Goal: Check status: Check status

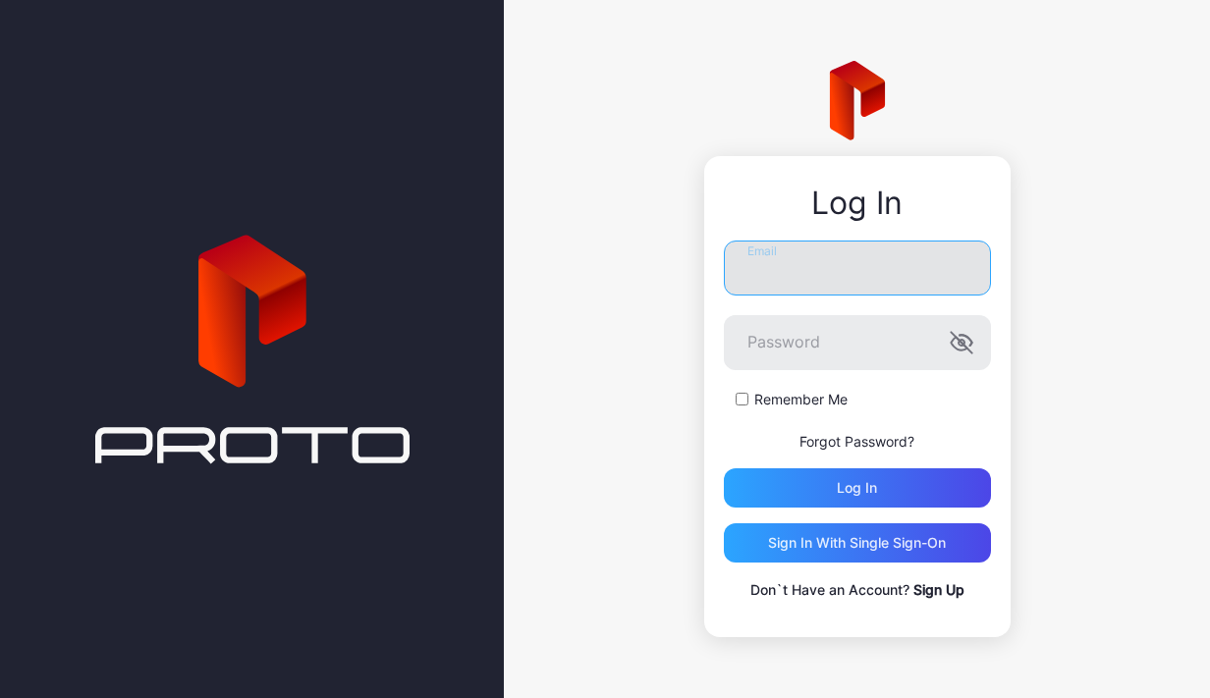
click at [811, 260] on input "Email" at bounding box center [857, 268] width 267 height 55
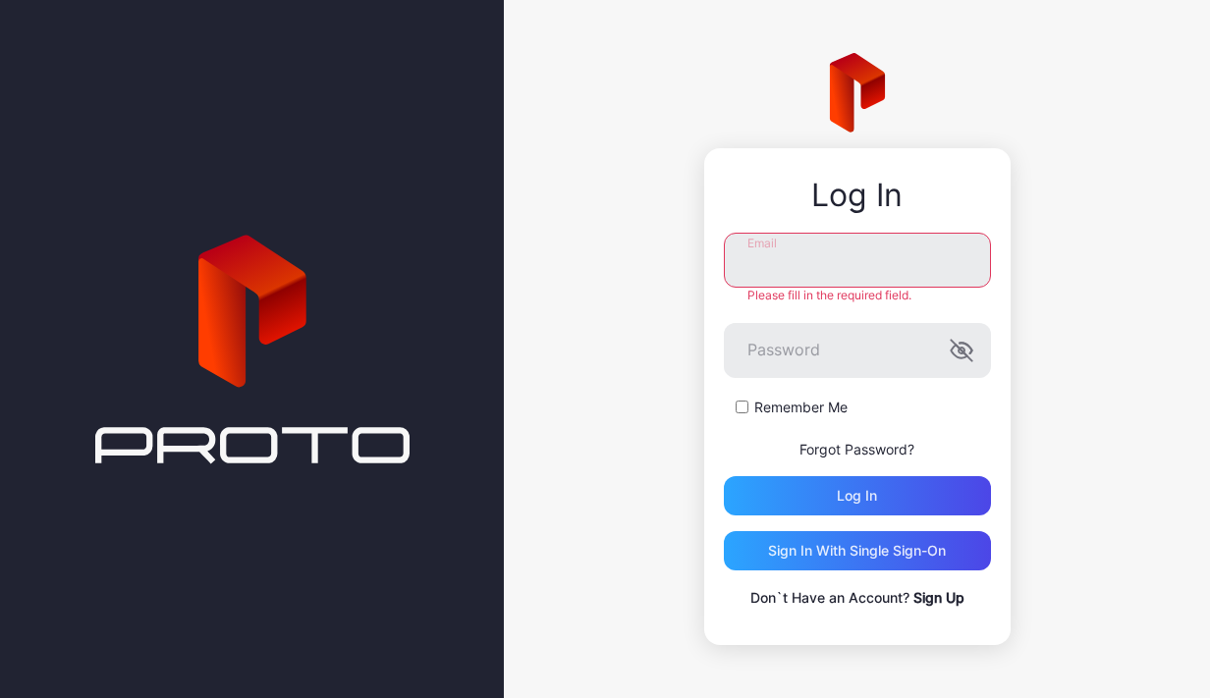
type input "**********"
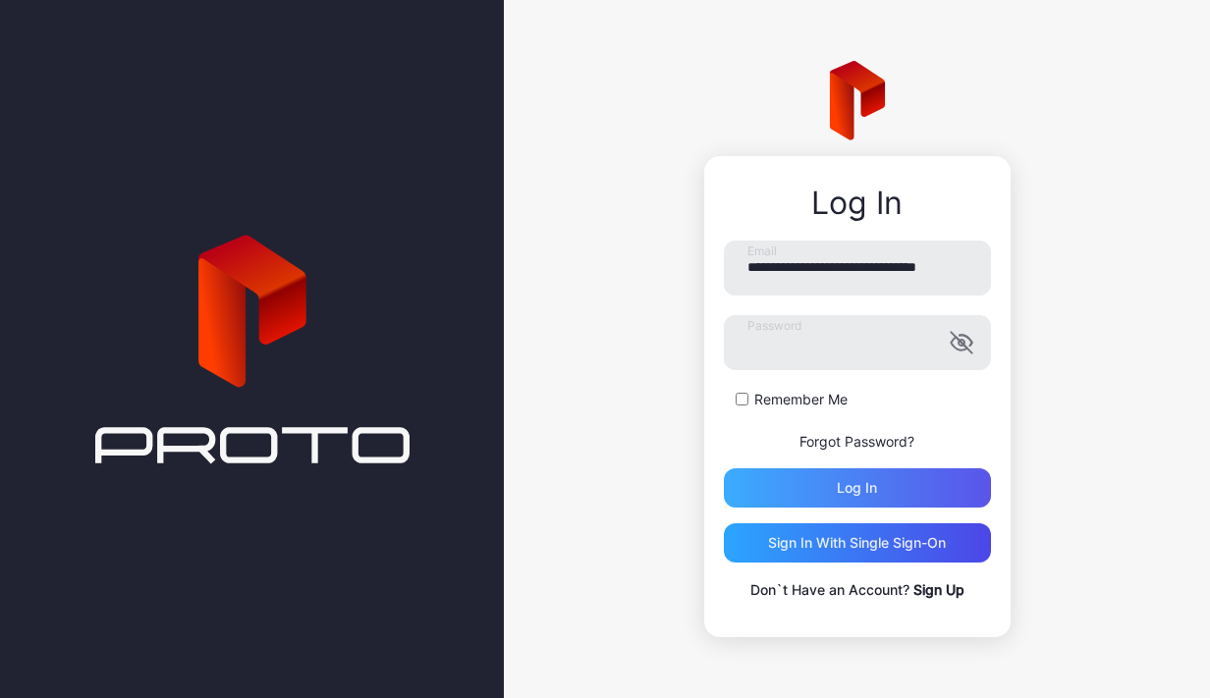
click at [857, 478] on div "Log in" at bounding box center [857, 488] width 267 height 39
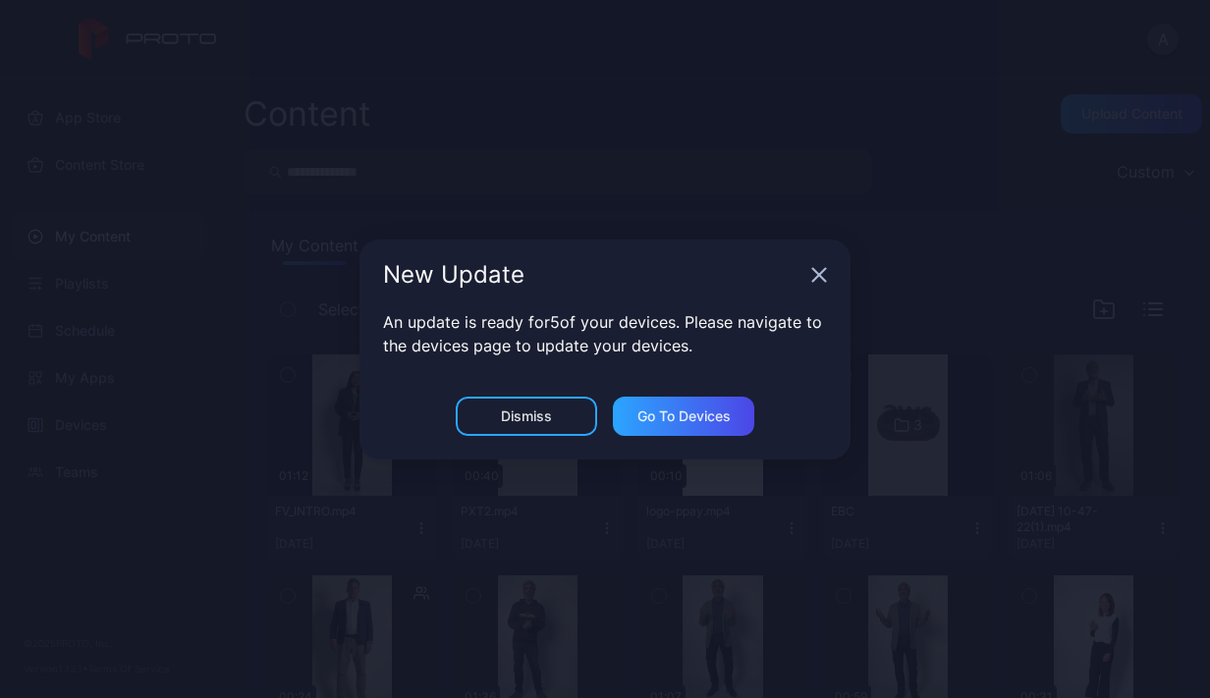
click at [824, 294] on div "New Update" at bounding box center [605, 275] width 491 height 71
click at [820, 272] on icon "button" at bounding box center [819, 274] width 13 height 13
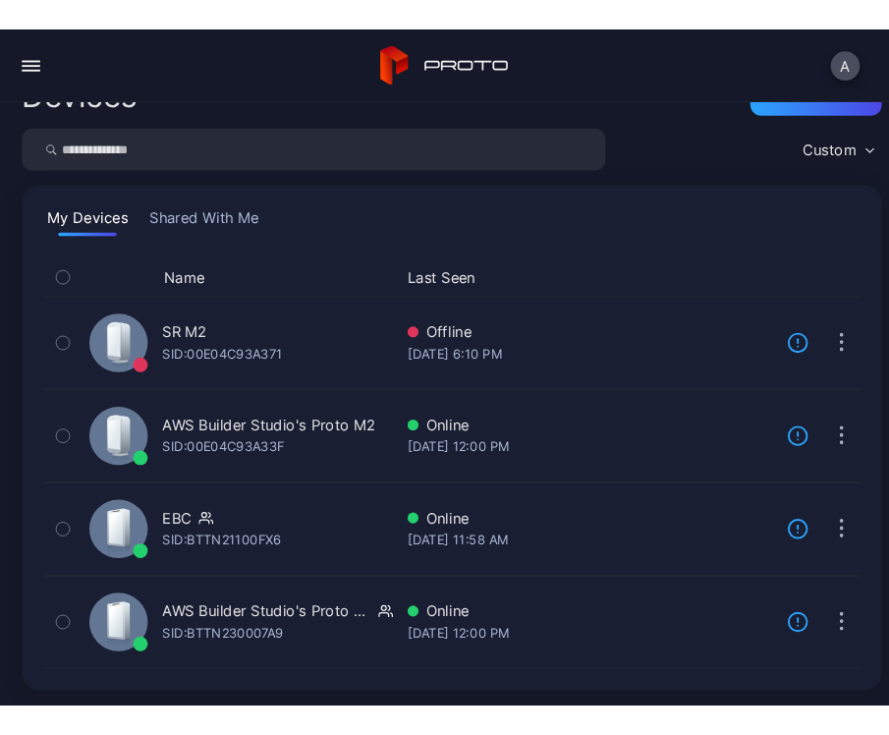
scroll to position [35, 0]
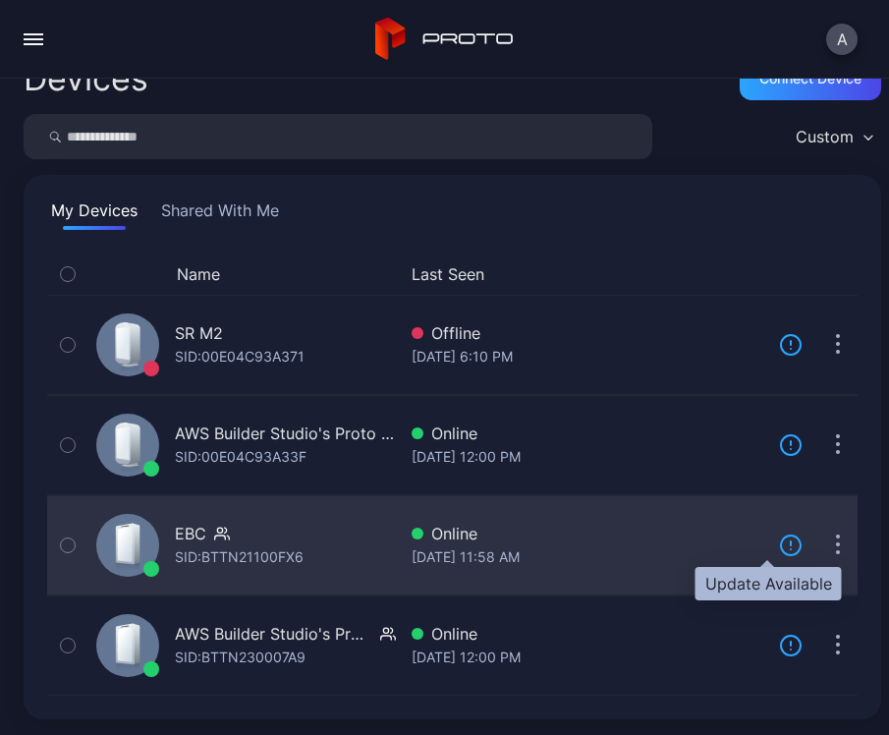
click at [779, 545] on icon at bounding box center [791, 545] width 24 height 24
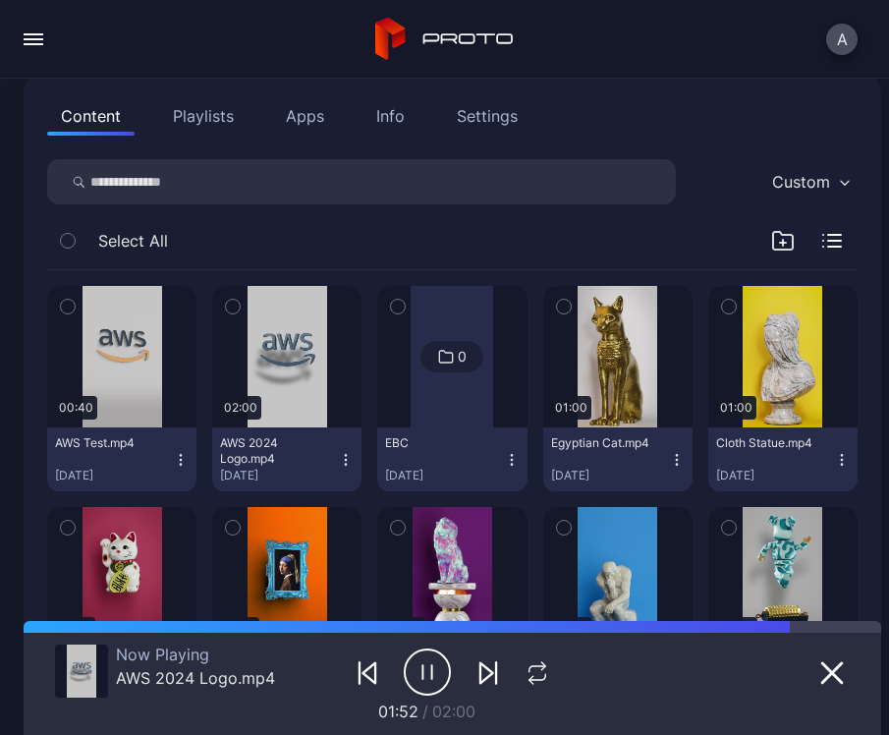
scroll to position [240, 0]
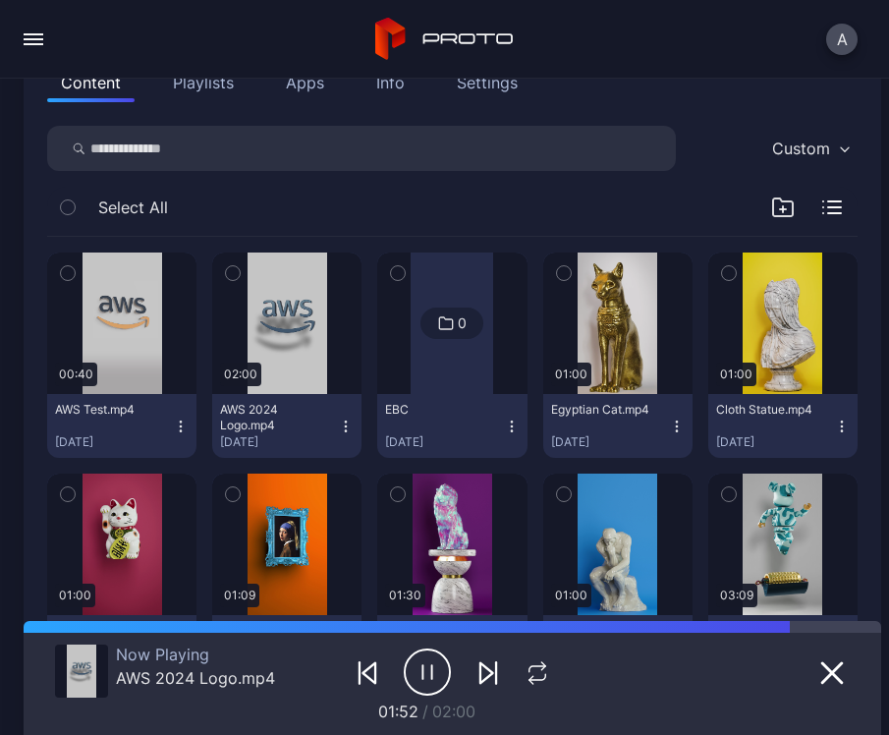
click at [695, 91] on div "Content Playlists Apps Info Settings" at bounding box center [452, 82] width 810 height 39
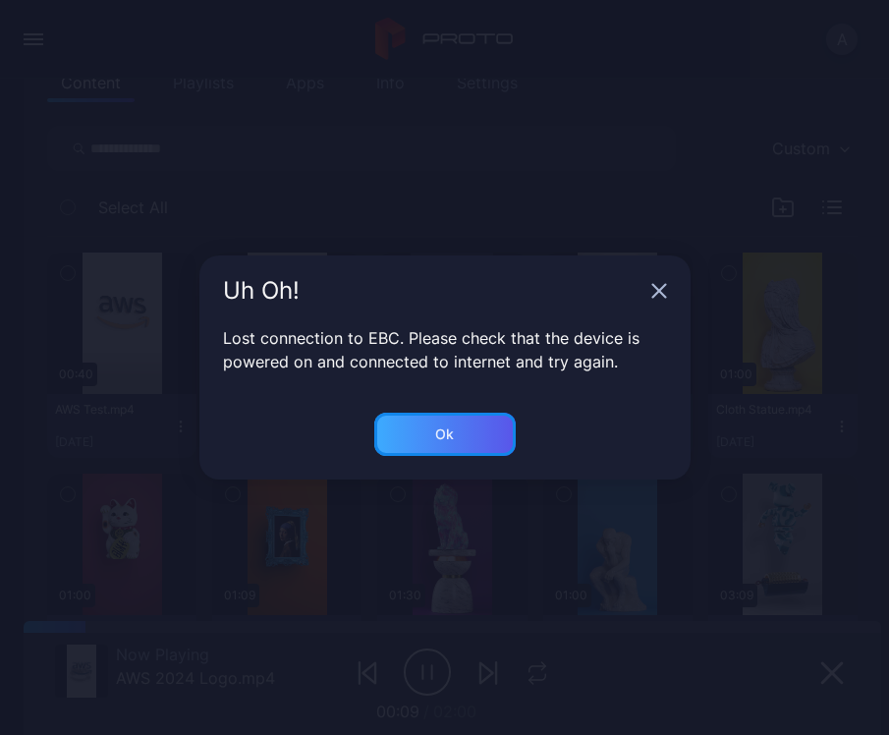
click at [469, 444] on div "Ok" at bounding box center [444, 434] width 141 height 43
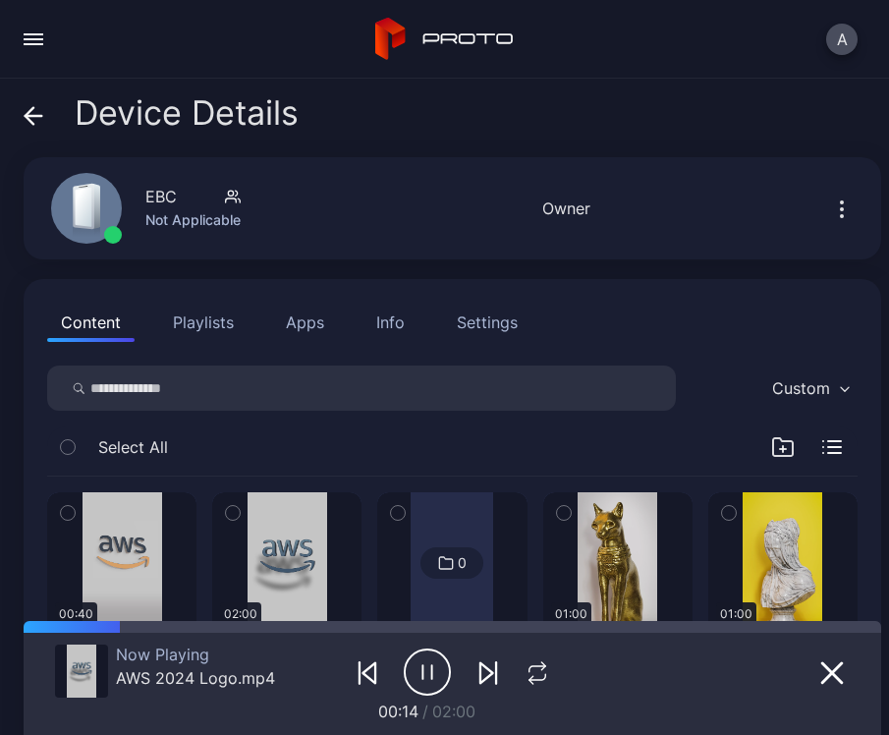
click at [4, 149] on div "Device Details EBC Not Applicable Online Last Seen [DATE] 12:32 PM Owner Conten…" at bounding box center [444, 407] width 889 height 656
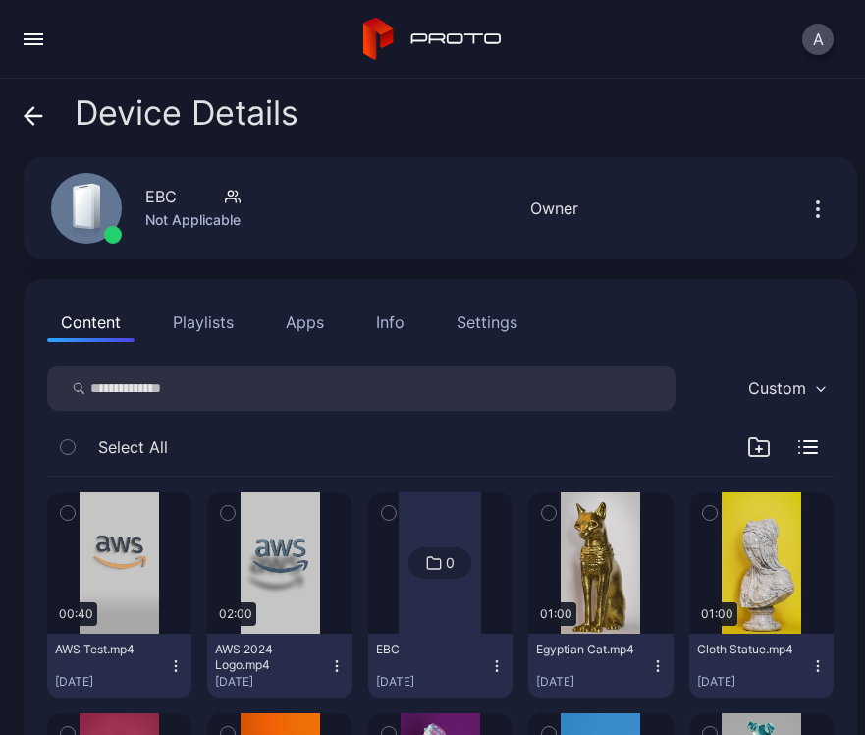
click at [45, 117] on div "Device Details" at bounding box center [161, 117] width 275 height 47
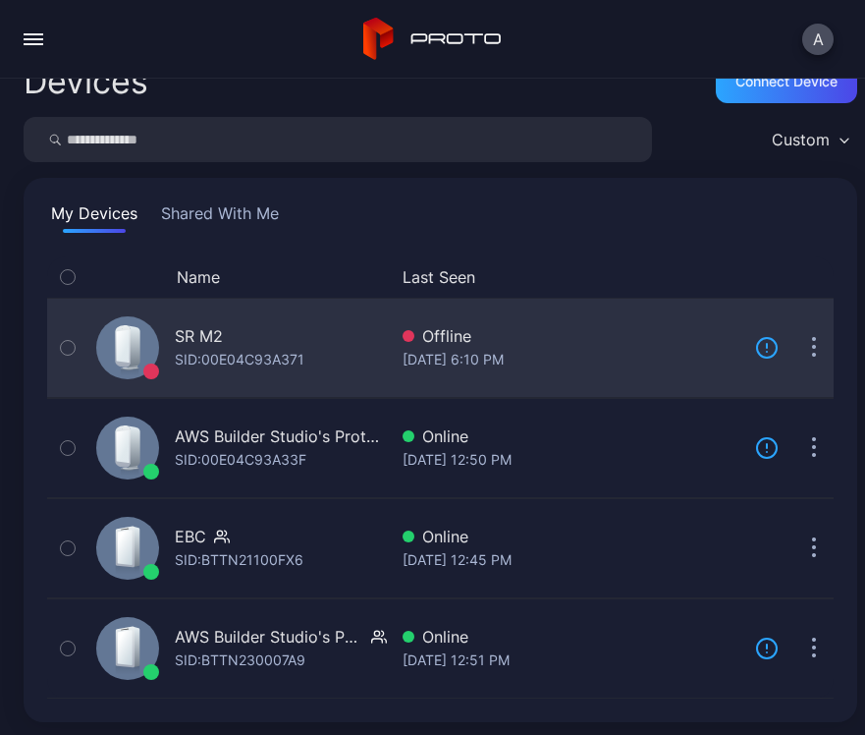
scroll to position [35, 0]
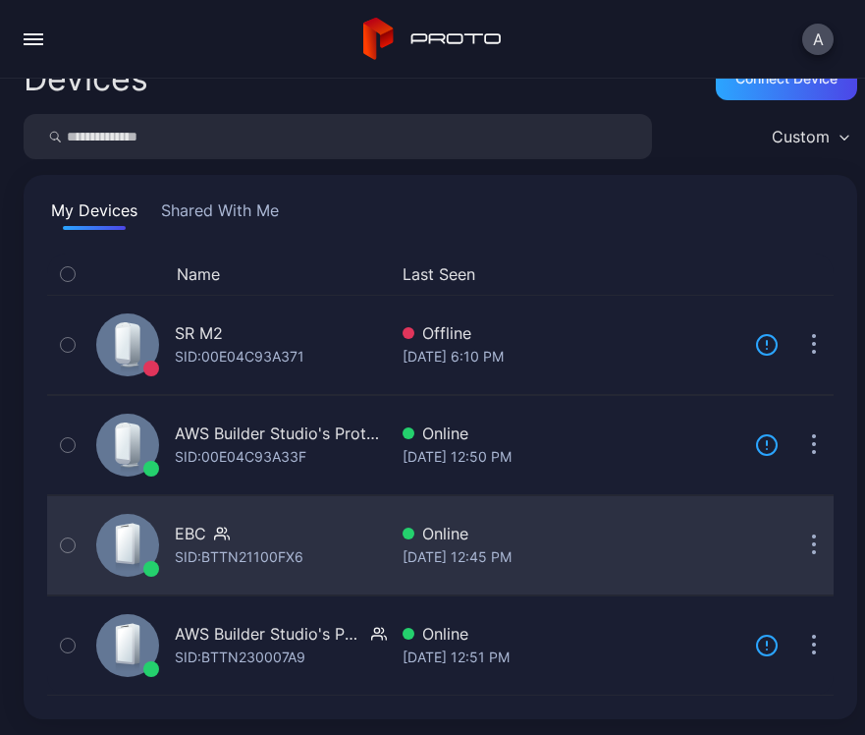
click at [812, 540] on icon "button" at bounding box center [814, 545] width 5 height 23
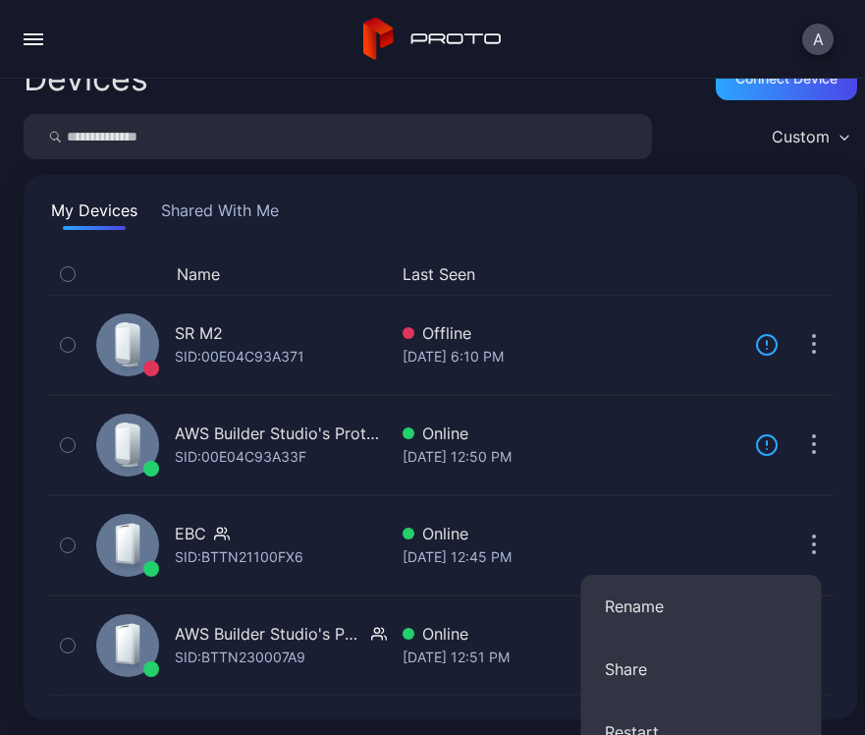
click at [398, 553] on div "Devices Connect device Custom My Devices Shared With Me Name Last Seen SR M2 SI…" at bounding box center [432, 407] width 865 height 656
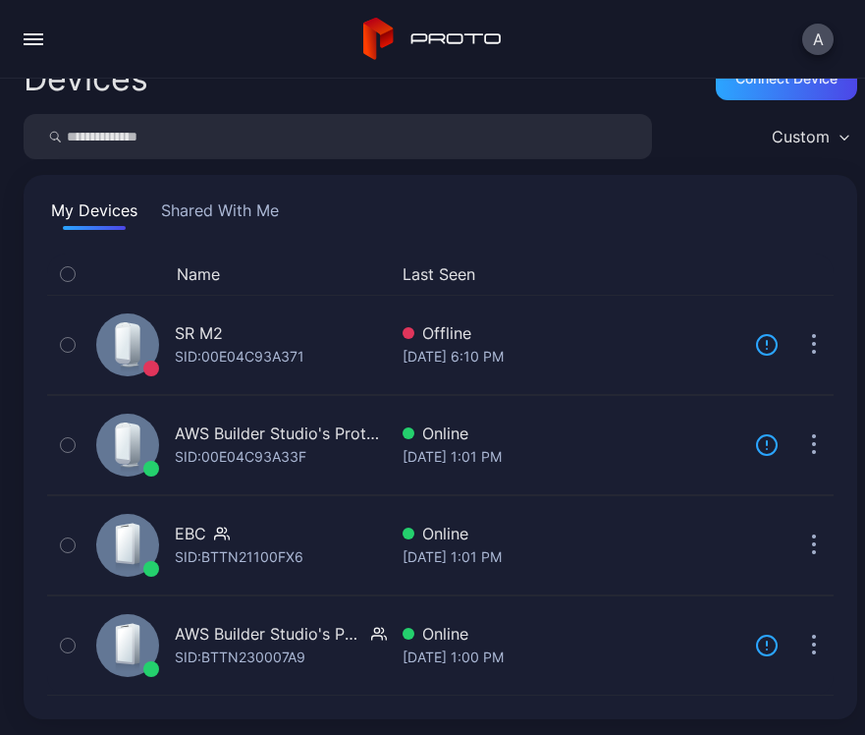
click at [32, 51] on button "button" at bounding box center [33, 39] width 39 height 39
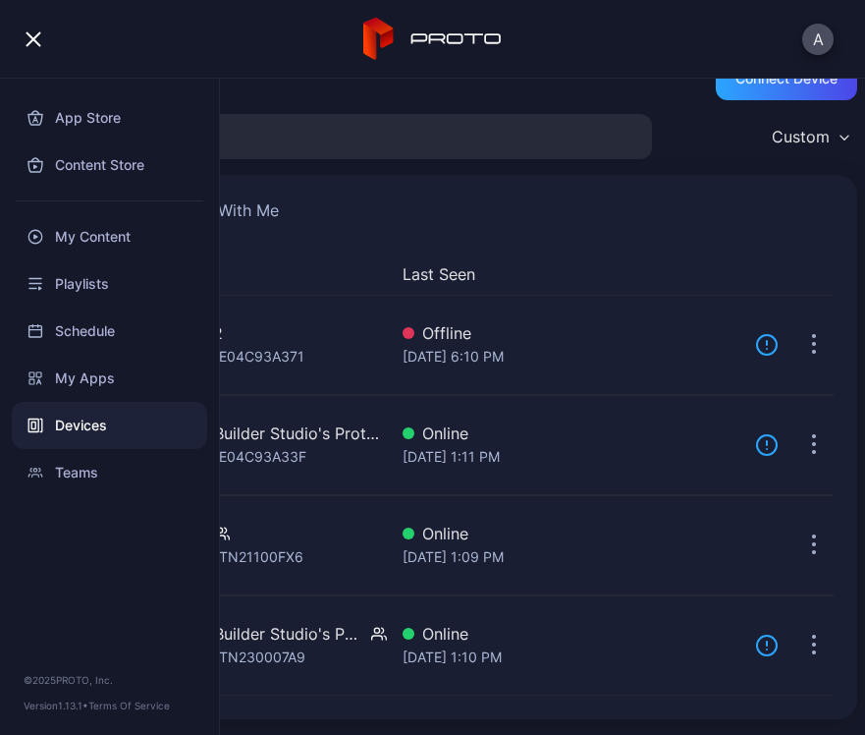
click at [45, 42] on button "button" at bounding box center [33, 39] width 39 height 39
